Goal: Find specific page/section: Find specific page/section

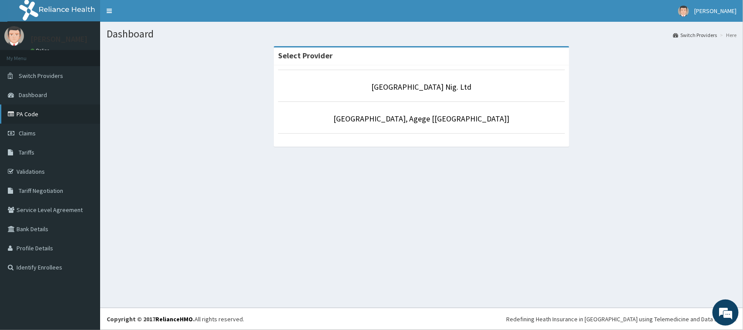
click at [41, 116] on link "PA Code" at bounding box center [50, 113] width 100 height 19
click at [42, 117] on link "PA Code" at bounding box center [50, 113] width 100 height 19
click at [33, 113] on link "PA Code" at bounding box center [50, 113] width 100 height 19
click at [29, 110] on link "PA Code" at bounding box center [50, 113] width 100 height 19
click at [34, 114] on link "PA Code" at bounding box center [50, 113] width 100 height 19
